Goal: Find specific page/section: Find specific page/section

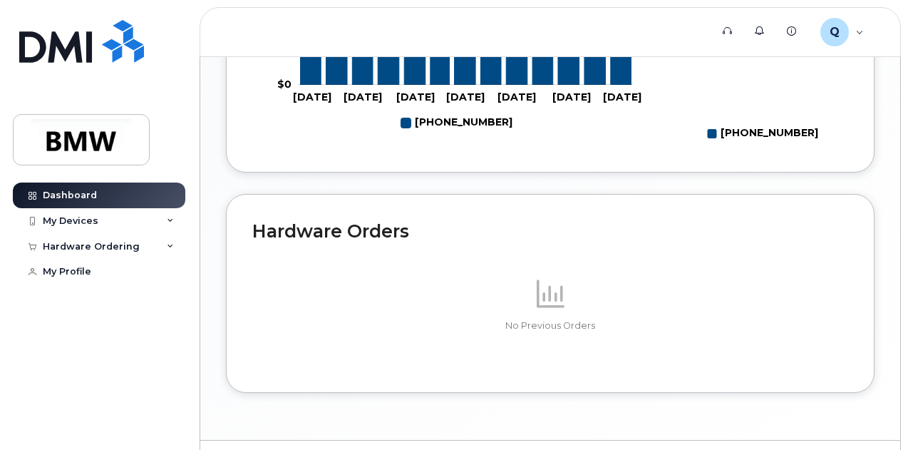
scroll to position [792, 0]
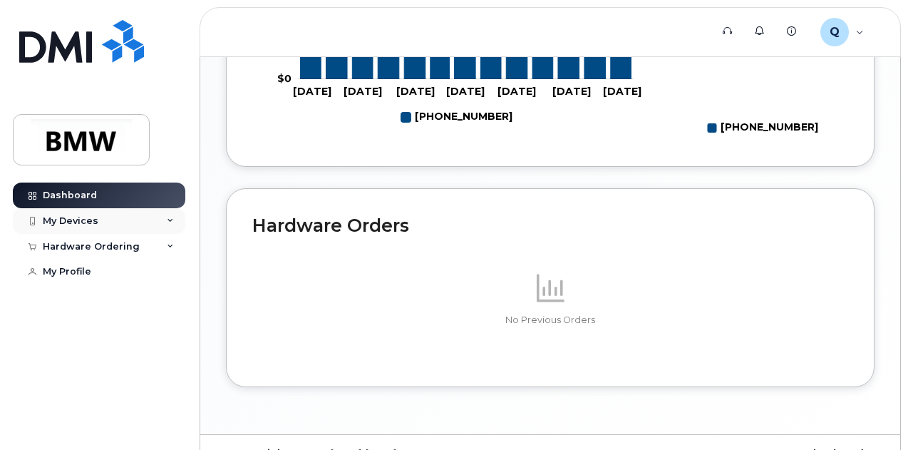
click at [165, 219] on div "My Devices" at bounding box center [99, 221] width 172 height 26
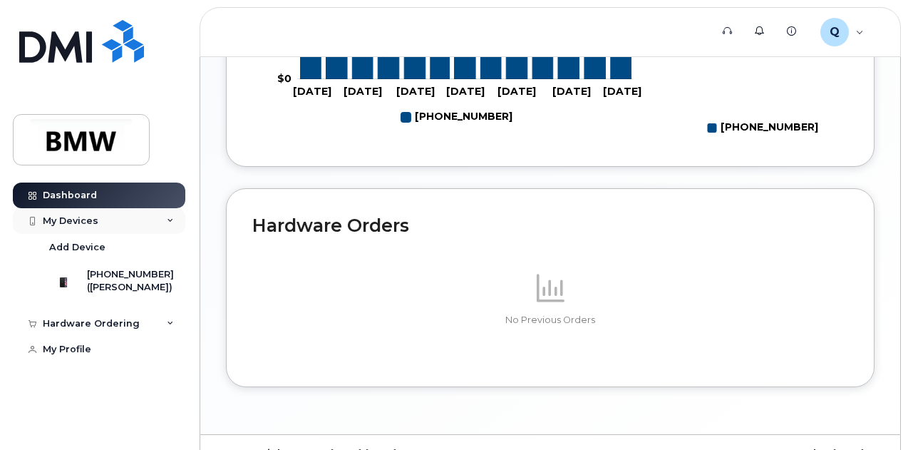
click at [76, 218] on div "My Devices" at bounding box center [71, 220] width 56 height 11
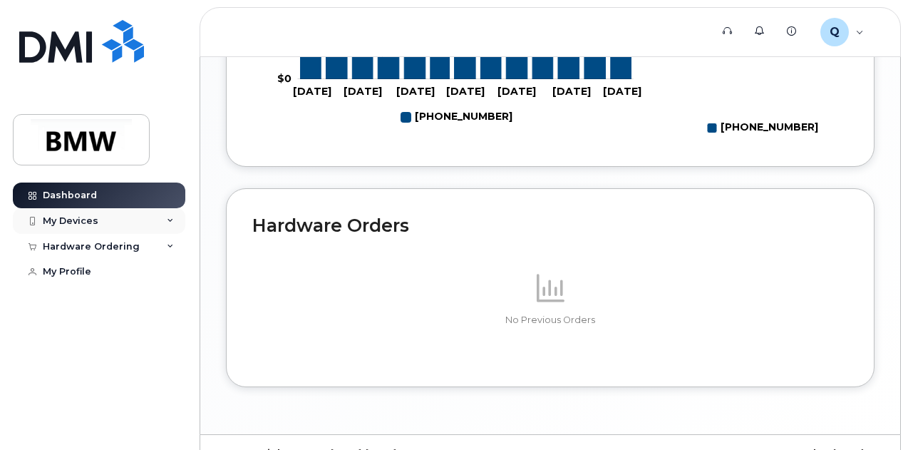
drag, startPoint x: 76, startPoint y: 218, endPoint x: 57, endPoint y: 223, distance: 19.2
click at [57, 223] on div "My Devices" at bounding box center [71, 220] width 56 height 11
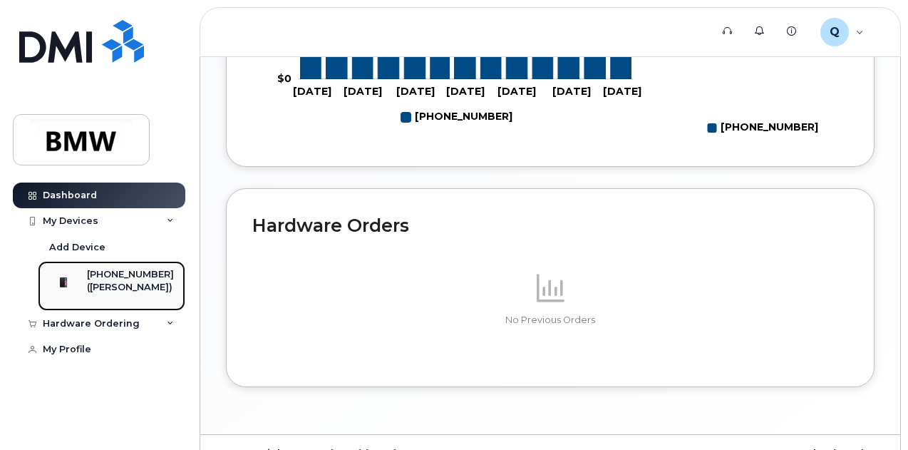
click at [71, 283] on img at bounding box center [63, 282] width 14 height 14
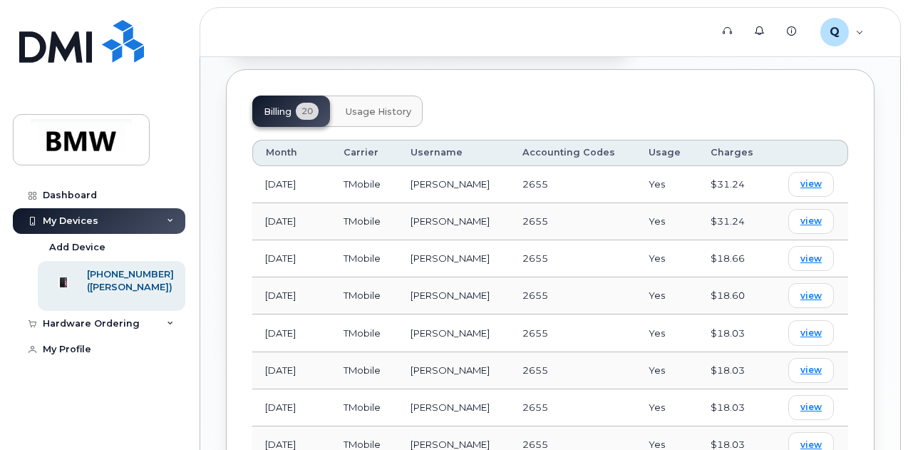
scroll to position [704, 0]
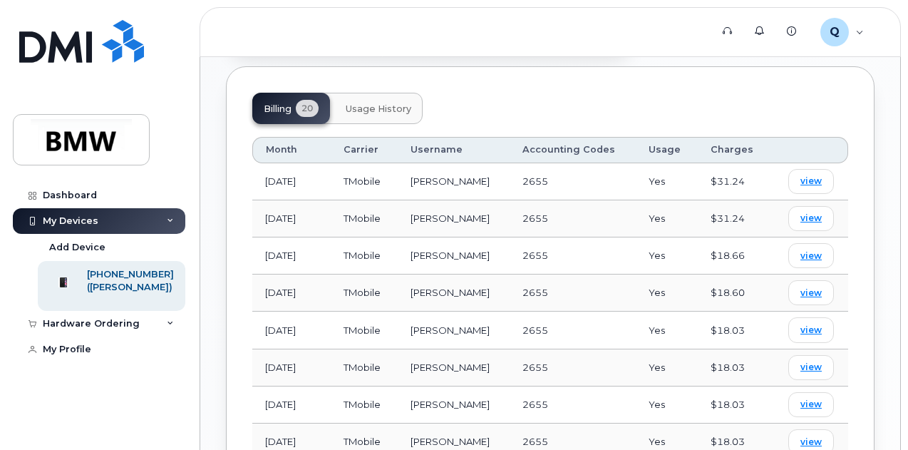
click at [373, 103] on span "Usage History" at bounding box center [379, 108] width 66 height 11
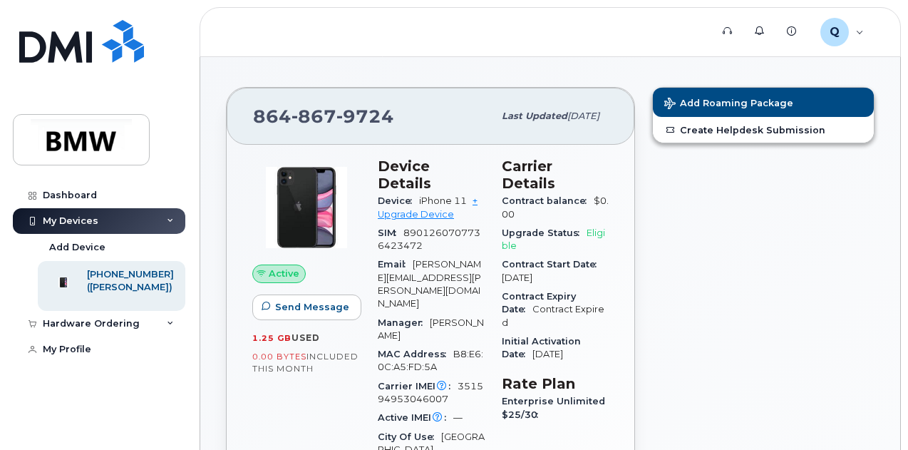
scroll to position [0, 0]
